Goal: Navigation & Orientation: Go to known website

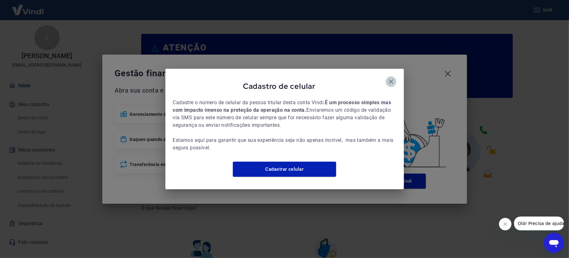
click at [390, 78] on icon "button" at bounding box center [391, 82] width 8 height 8
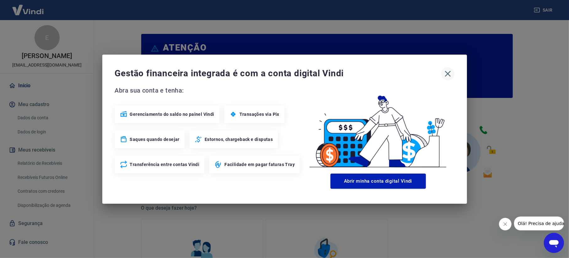
click at [448, 71] on icon "button" at bounding box center [448, 74] width 10 height 10
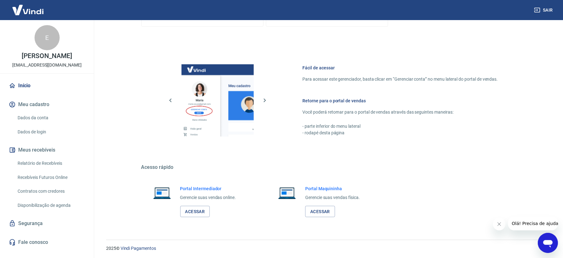
scroll to position [297, 0]
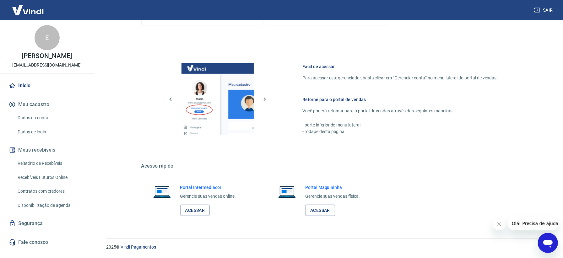
click at [199, 202] on div "Portal Intermediador Gerencie suas vendas online. Acessar" at bounding box center [208, 200] width 56 height 32
click at [203, 213] on link "Acessar" at bounding box center [195, 211] width 30 height 12
